Goal: Task Accomplishment & Management: Use online tool/utility

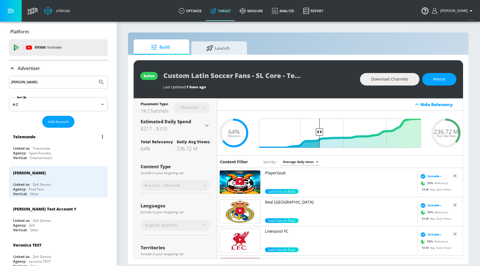
click at [54, 151] on div "Agency: Spark Foundry" at bounding box center [59, 153] width 93 height 5
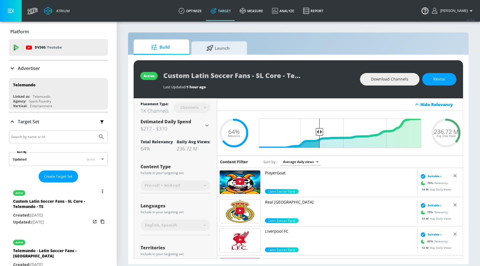
click at [24, 201] on div "Custom Latin Soccer Fans - SL Core - Telemundo - TS" at bounding box center [52, 204] width 78 height 13
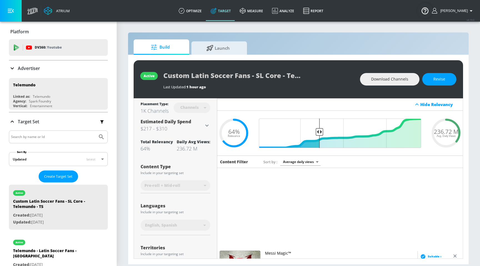
scroll to position [616, 0]
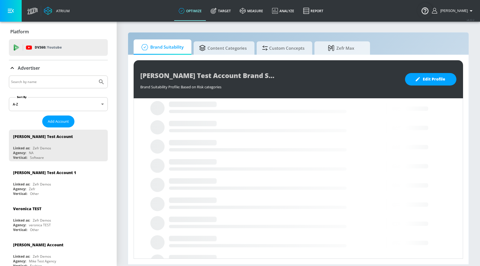
click at [55, 79] on input "Search by name" at bounding box center [53, 81] width 84 height 7
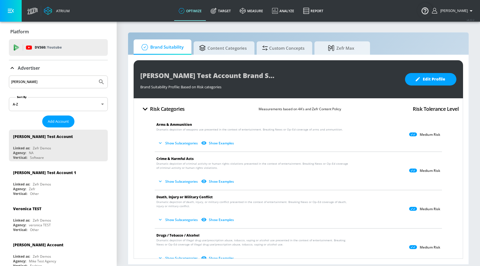
type input "[PERSON_NAME]"
click at [95, 76] on button "Submit Search" at bounding box center [101, 82] width 12 height 12
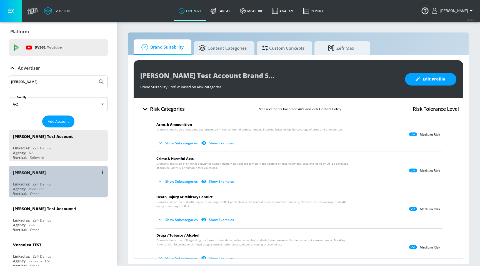
click at [31, 180] on div "[PERSON_NAME] N Linked as: Zefr Demos Agency: Prod Test Vertical: Other" at bounding box center [58, 182] width 99 height 32
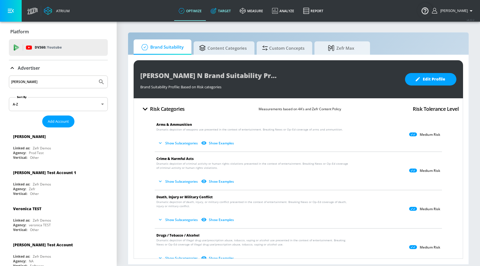
click at [229, 7] on link "Target" at bounding box center [220, 11] width 29 height 20
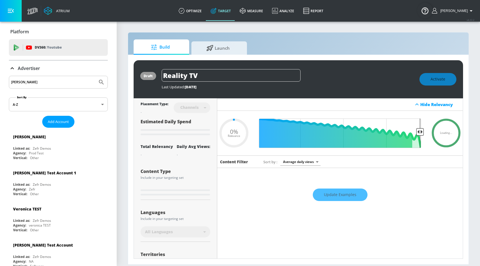
type input "0.05"
click at [200, 17] on link "optimize" at bounding box center [190, 11] width 32 height 20
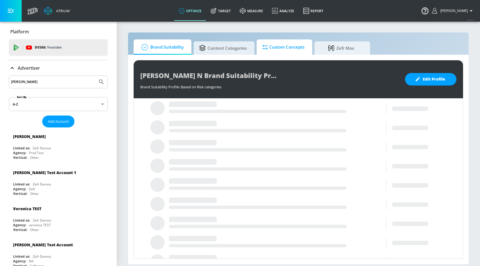
click at [266, 47] on icon at bounding box center [265, 47] width 6 height 6
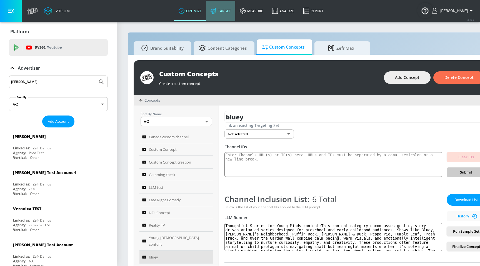
click at [231, 5] on link "Target" at bounding box center [220, 11] width 29 height 20
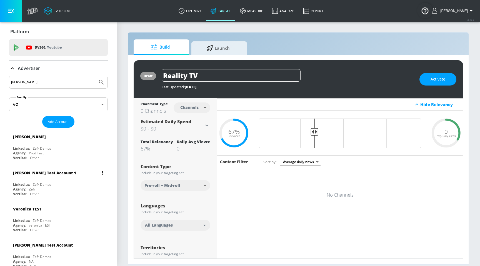
click at [57, 173] on div "[PERSON_NAME] Test Account 1" at bounding box center [44, 172] width 63 height 5
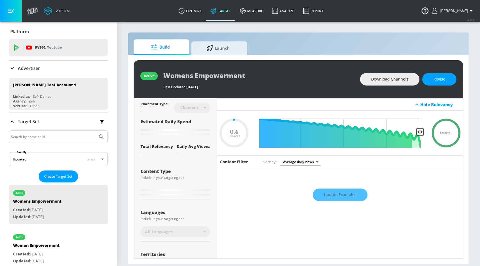
type input "0.6"
